Goal: Task Accomplishment & Management: Manage account settings

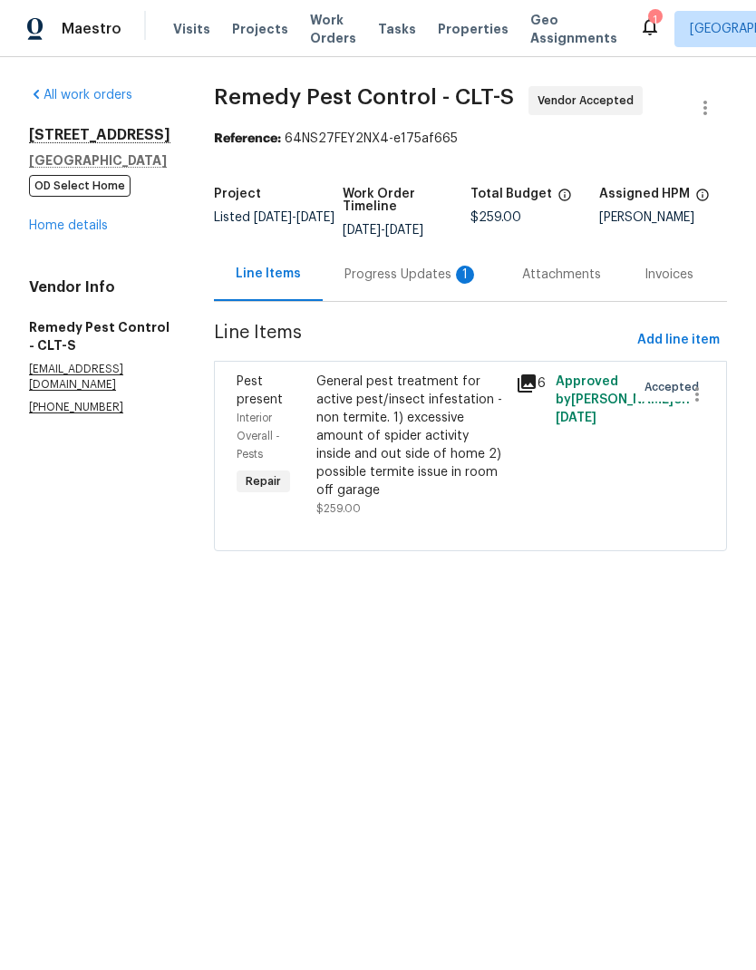
click at [406, 279] on div "Progress Updates 1" at bounding box center [412, 275] width 134 height 18
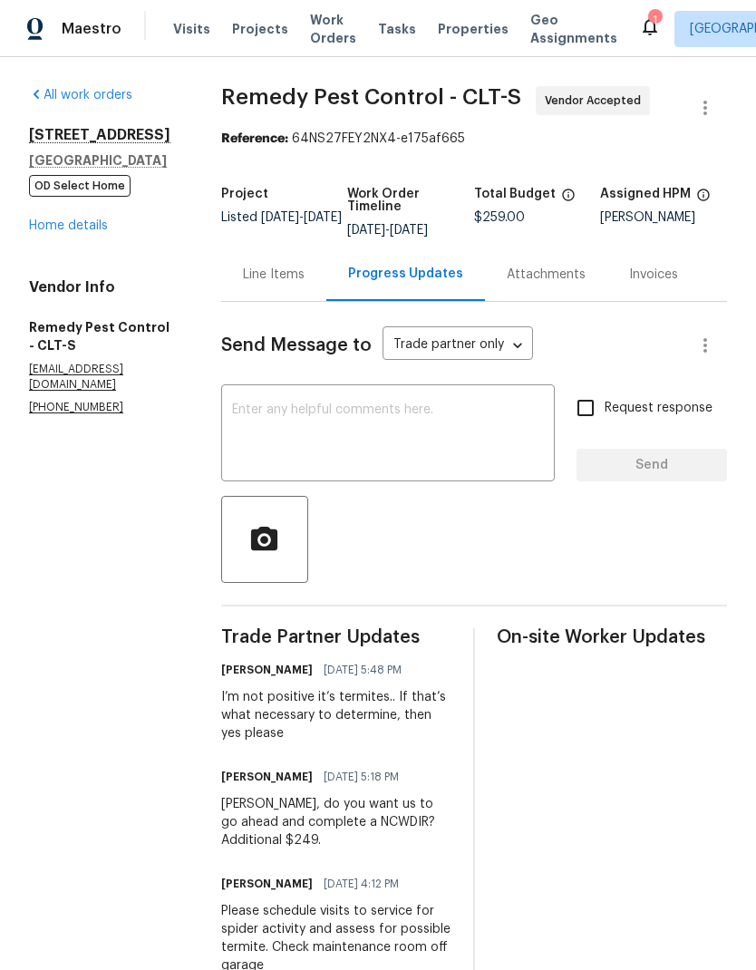
click at [259, 286] on div "Line Items" at bounding box center [273, 275] width 105 height 54
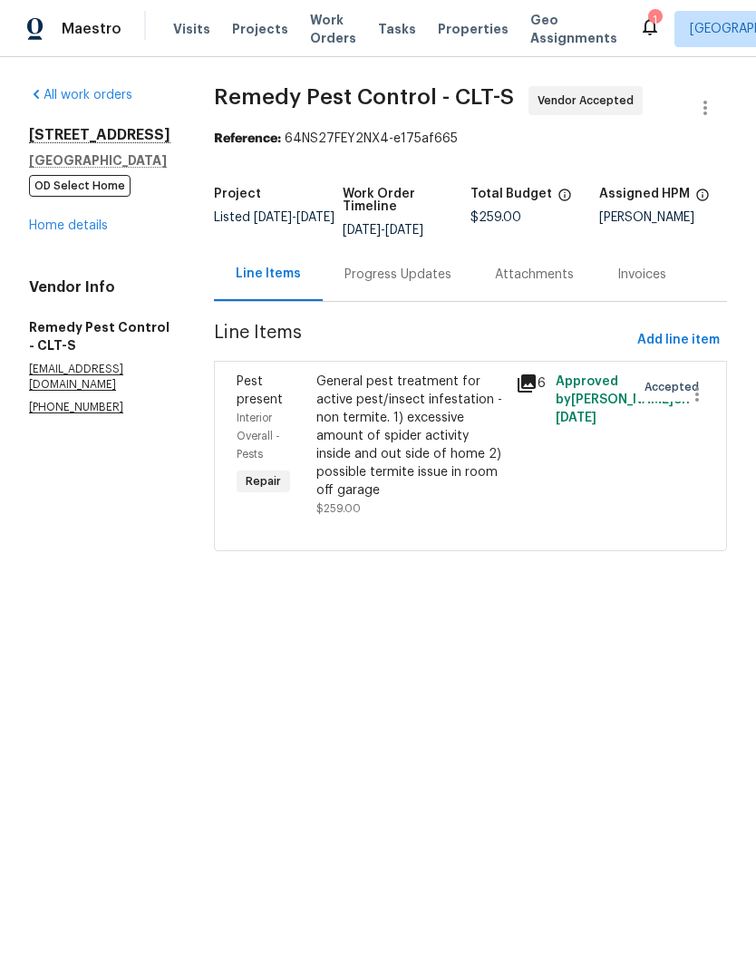
click at [396, 266] on div "Progress Updates" at bounding box center [398, 275] width 107 height 18
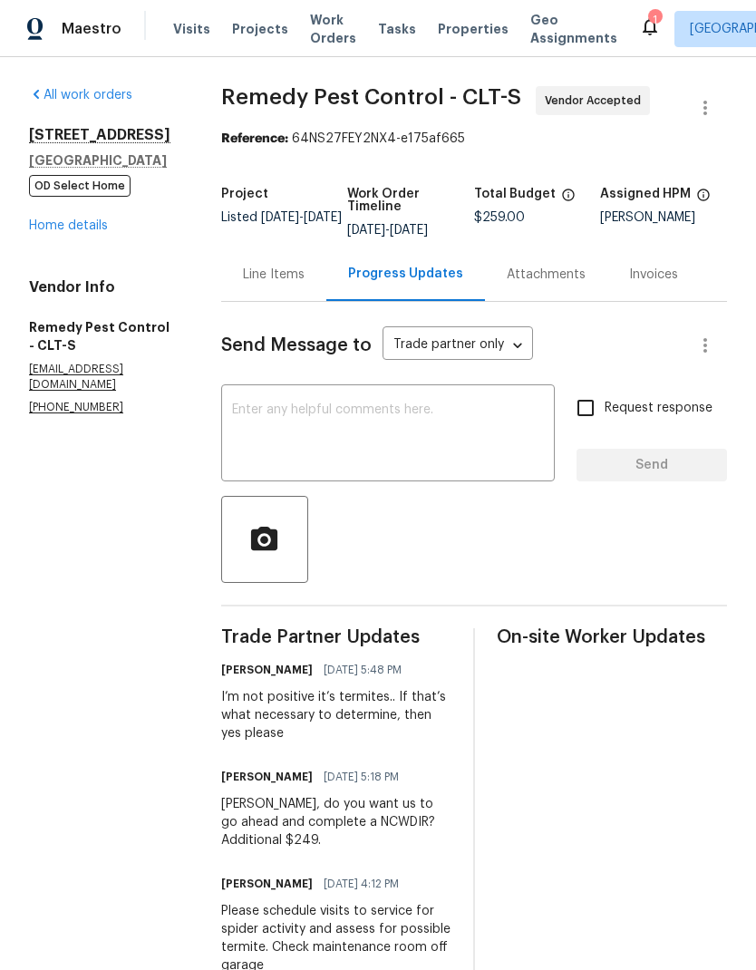
scroll to position [38, 0]
click at [286, 266] on div "Line Items" at bounding box center [274, 275] width 62 height 18
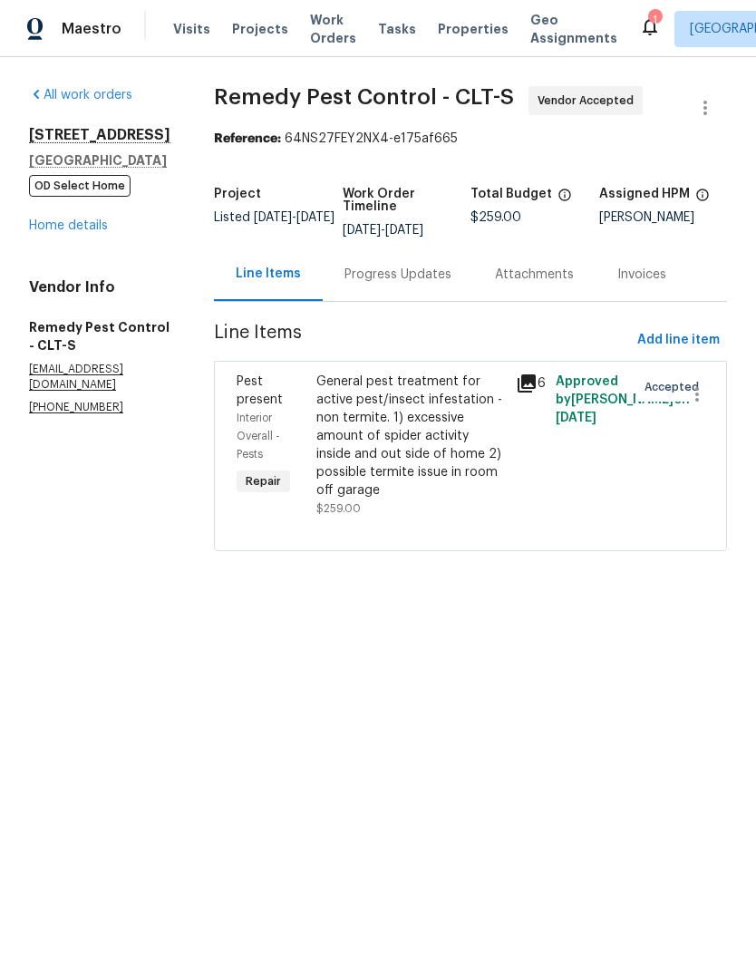
click at [248, 397] on span "Pest present" at bounding box center [260, 390] width 46 height 31
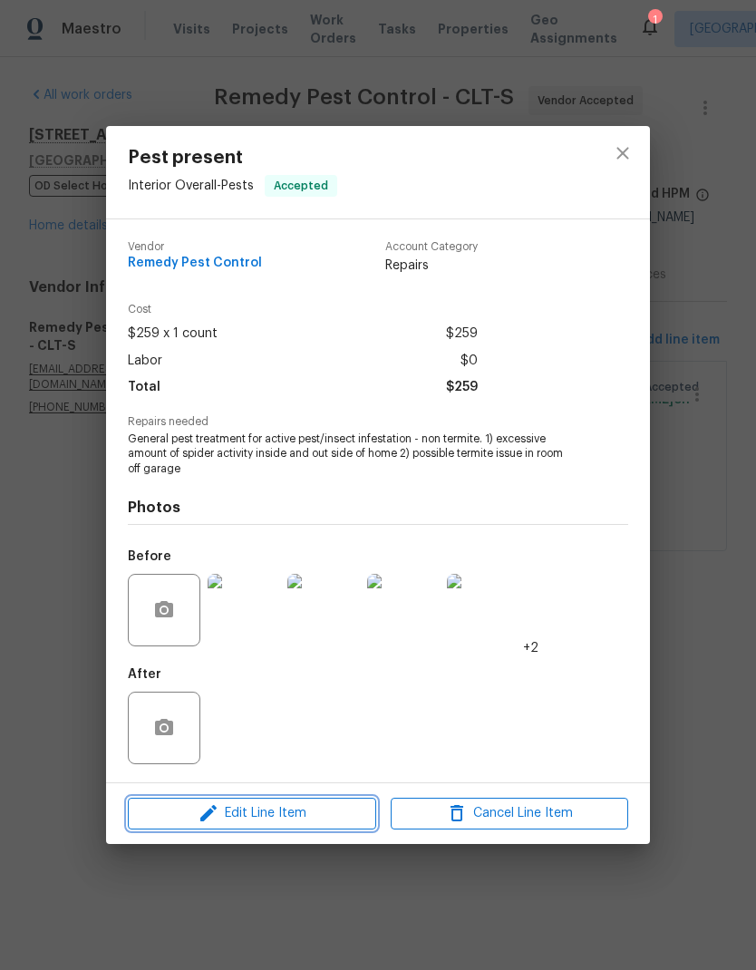
click at [249, 823] on span "Edit Line Item" at bounding box center [252, 814] width 238 height 23
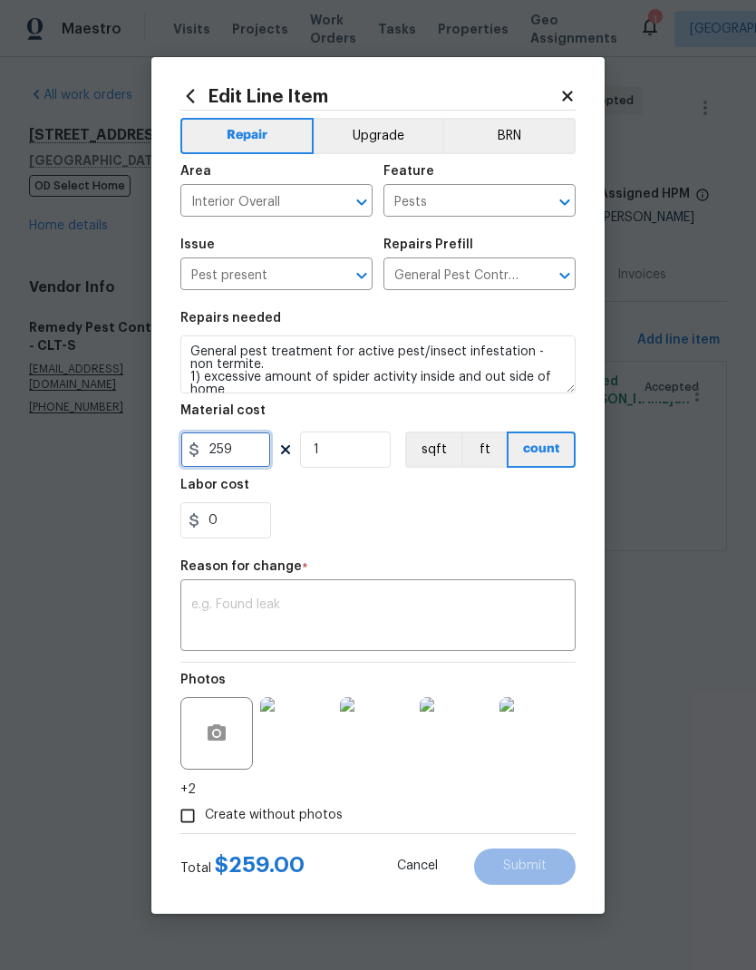
click at [251, 447] on input "259" at bounding box center [225, 450] width 91 height 36
type input "249"
click at [368, 456] on input "1" at bounding box center [345, 450] width 91 height 36
type input "2"
click at [455, 617] on textarea at bounding box center [378, 618] width 374 height 38
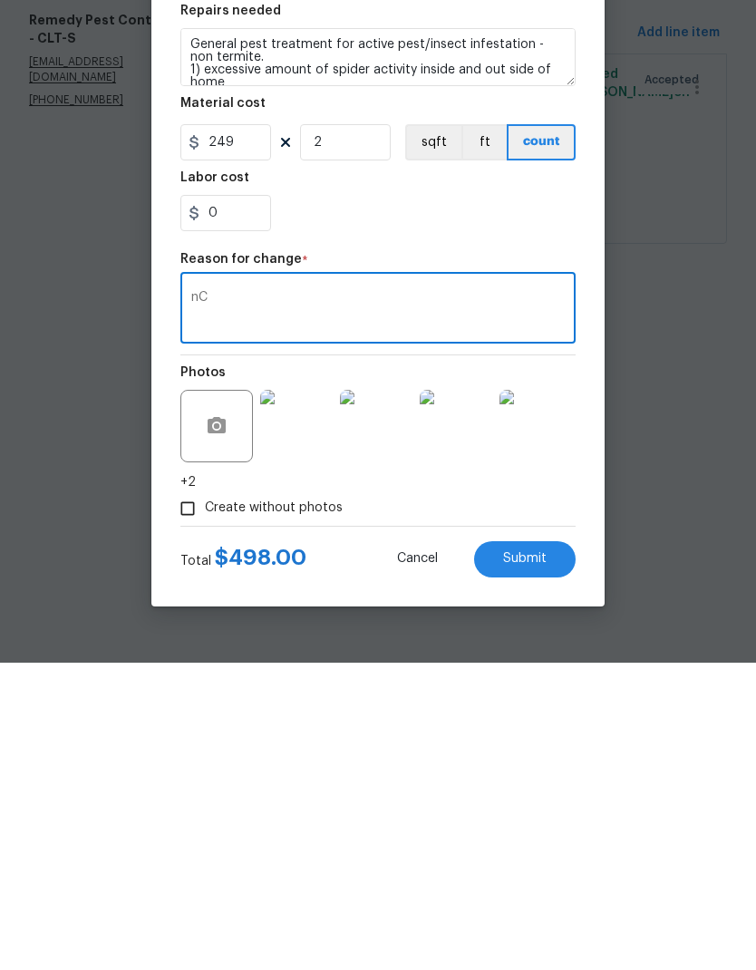
type textarea "n"
type textarea "Spider treatment plus NCWDIR for termites"
click at [551, 849] on button "Submit" at bounding box center [525, 867] width 102 height 36
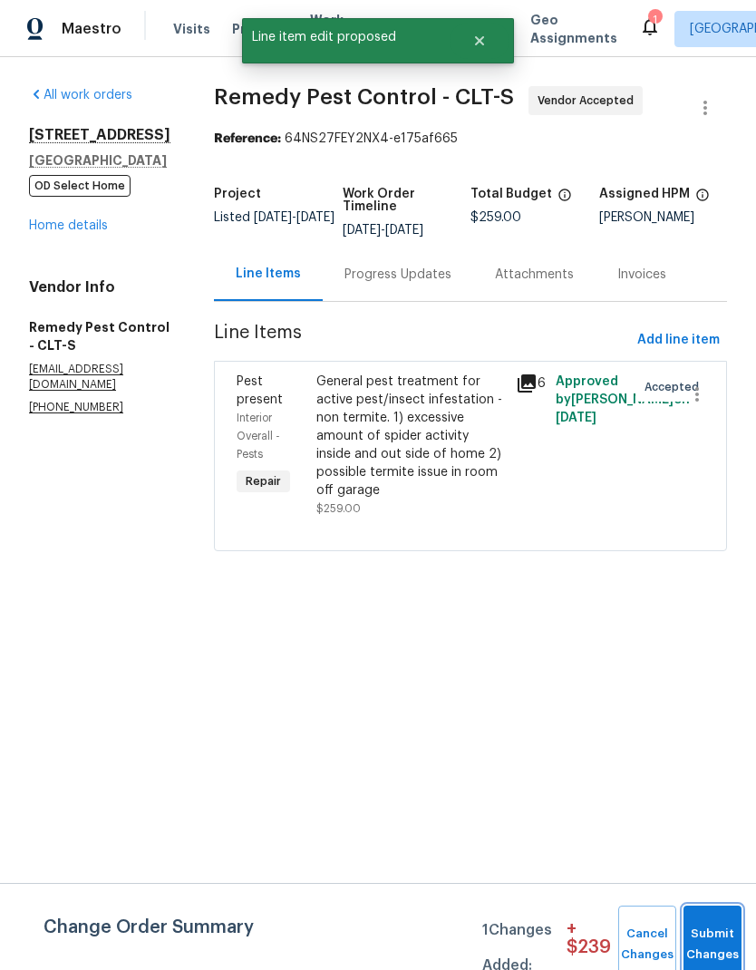
click at [709, 949] on span "Submit Changes" at bounding box center [713, 945] width 40 height 42
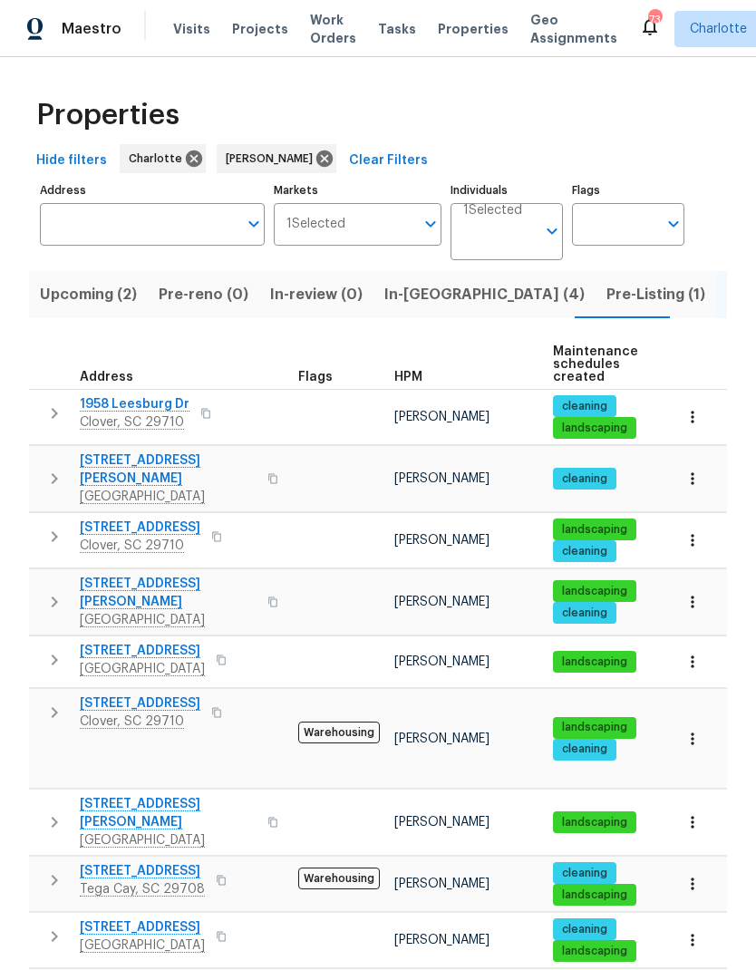
click at [60, 293] on span "Upcoming (2)" at bounding box center [88, 294] width 97 height 25
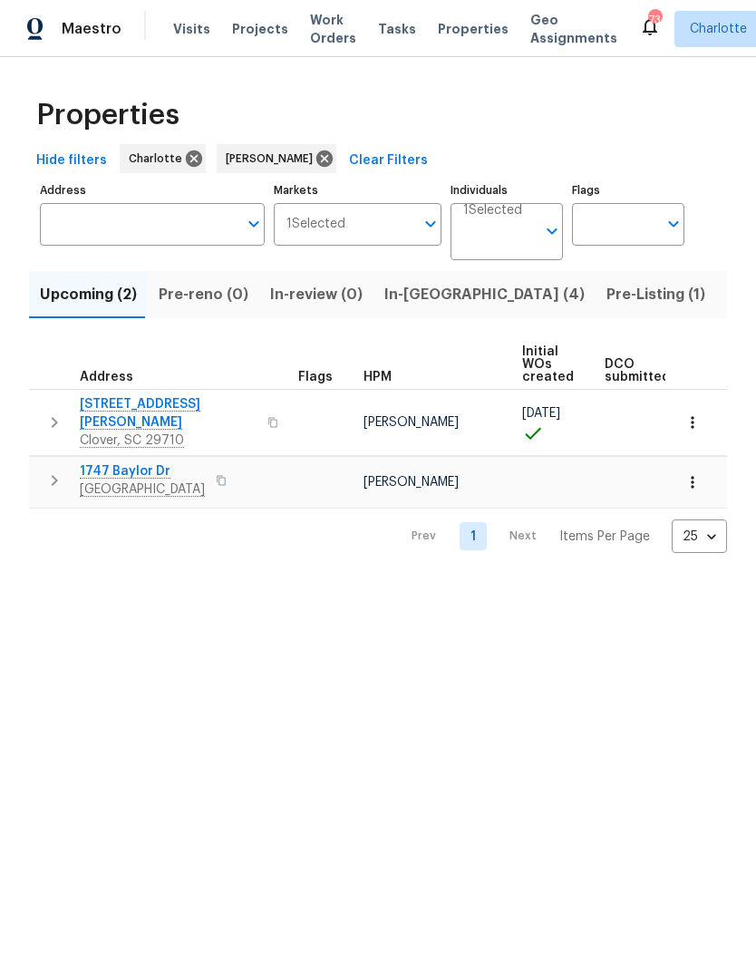
click at [696, 473] on icon "button" at bounding box center [693, 482] width 18 height 18
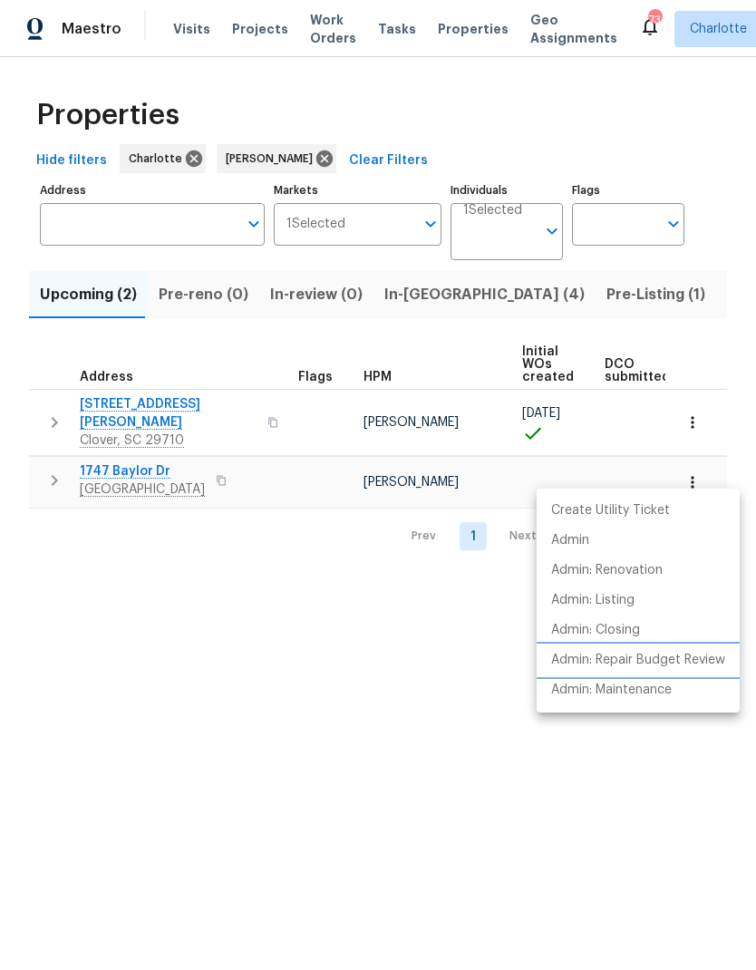
click at [671, 652] on p "Admin: Repair Budget Review" at bounding box center [638, 660] width 174 height 19
